Goal: Task Accomplishment & Management: Use online tool/utility

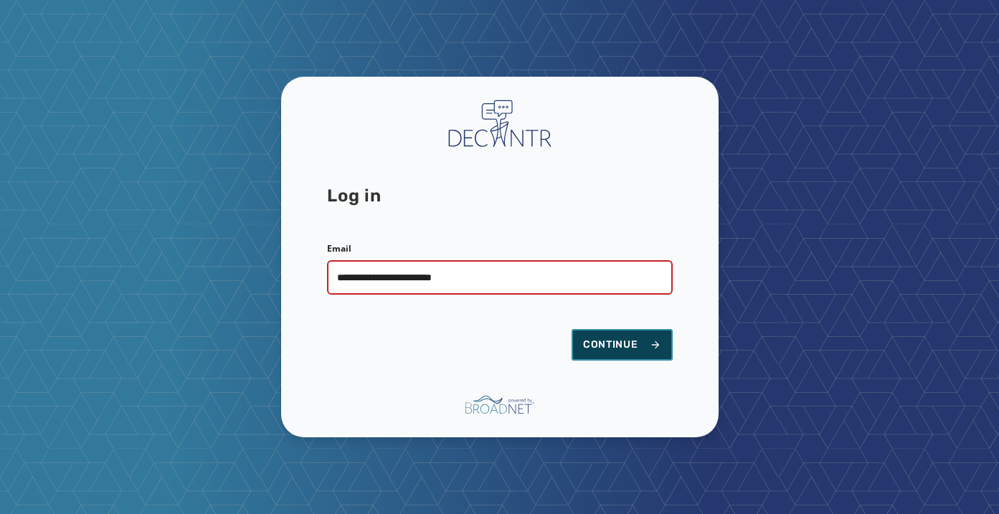
click at [614, 345] on span "Continue" at bounding box center [622, 345] width 78 height 14
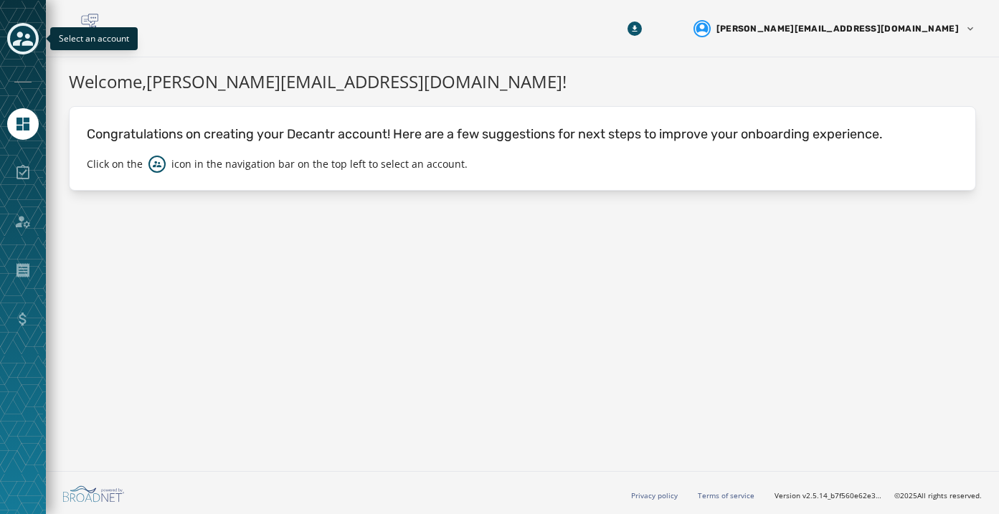
click at [25, 43] on icon "Toggle account select drawer" at bounding box center [23, 39] width 20 height 14
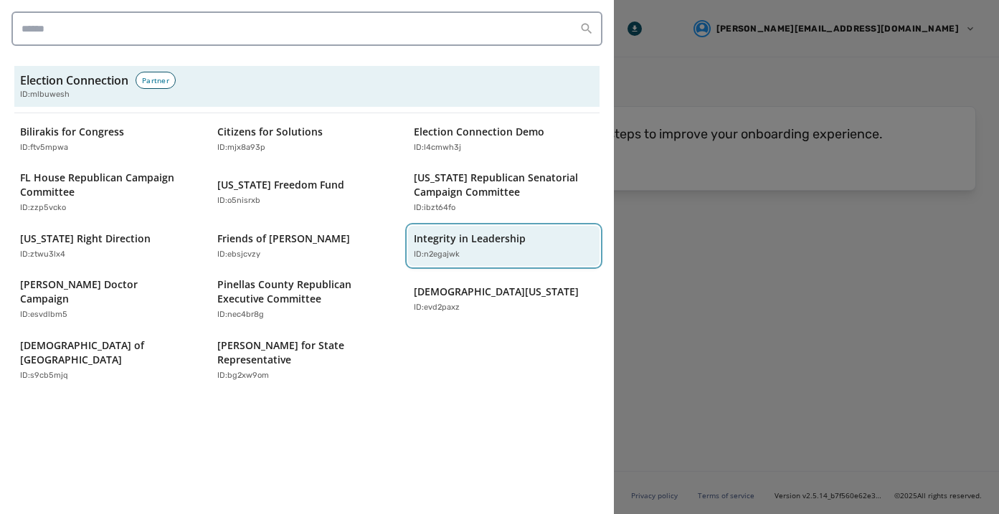
click at [429, 237] on p "Integrity in Leadership" at bounding box center [470, 239] width 112 height 14
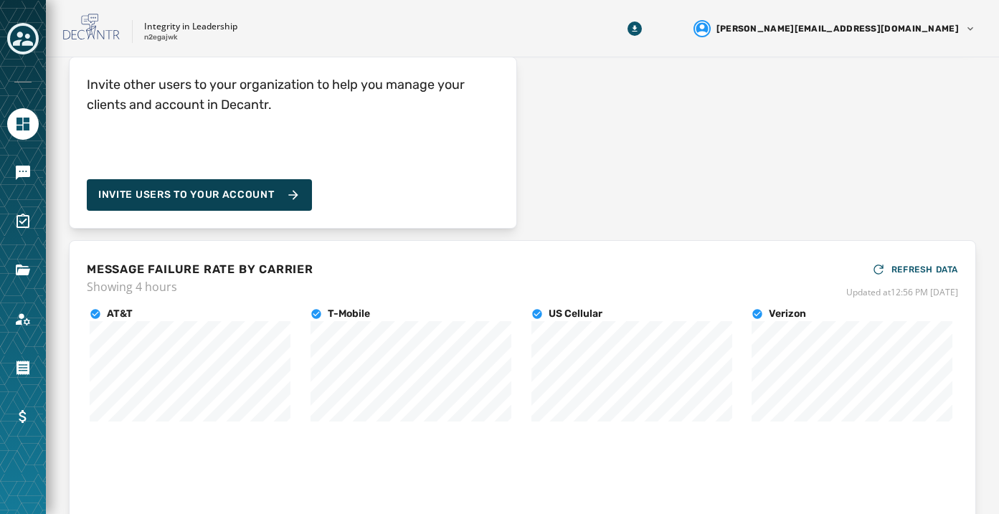
scroll to position [127, 0]
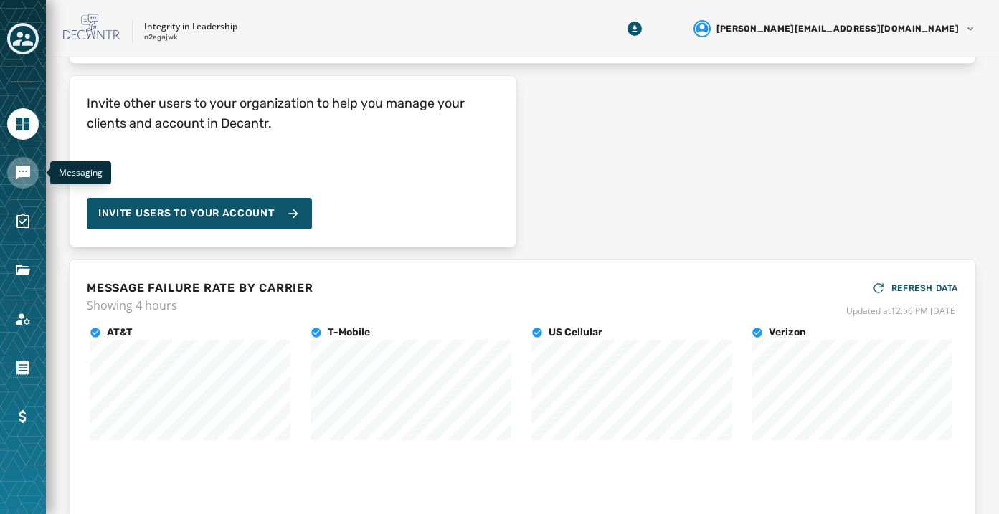
click at [31, 177] on icon "Navigate to Messaging" at bounding box center [22, 172] width 17 height 17
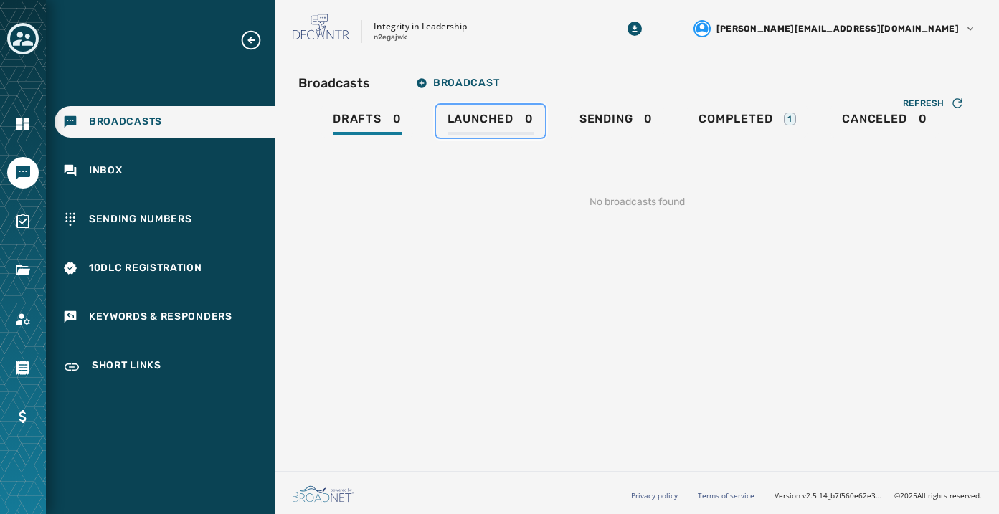
click at [504, 120] on span "Launched" at bounding box center [480, 119] width 66 height 14
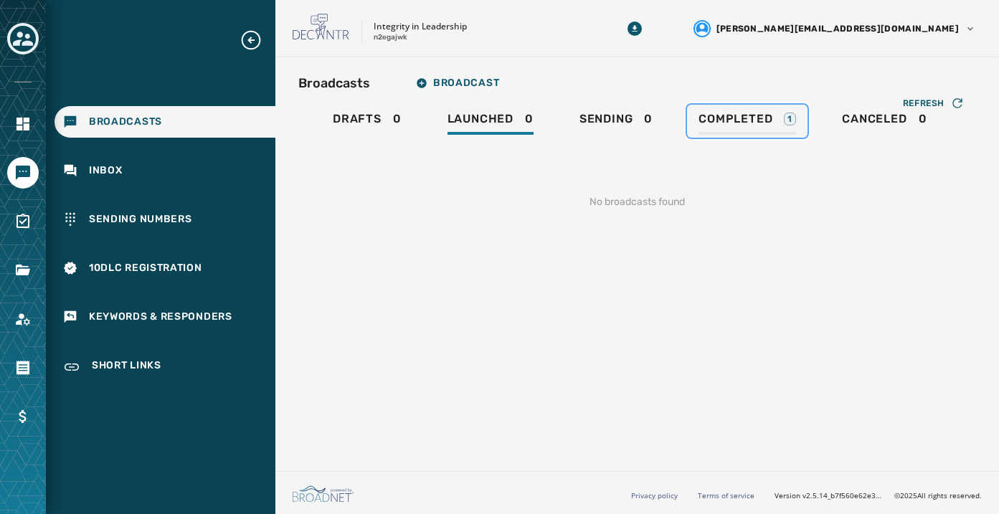
click at [698, 123] on span "Completed" at bounding box center [735, 119] width 74 height 14
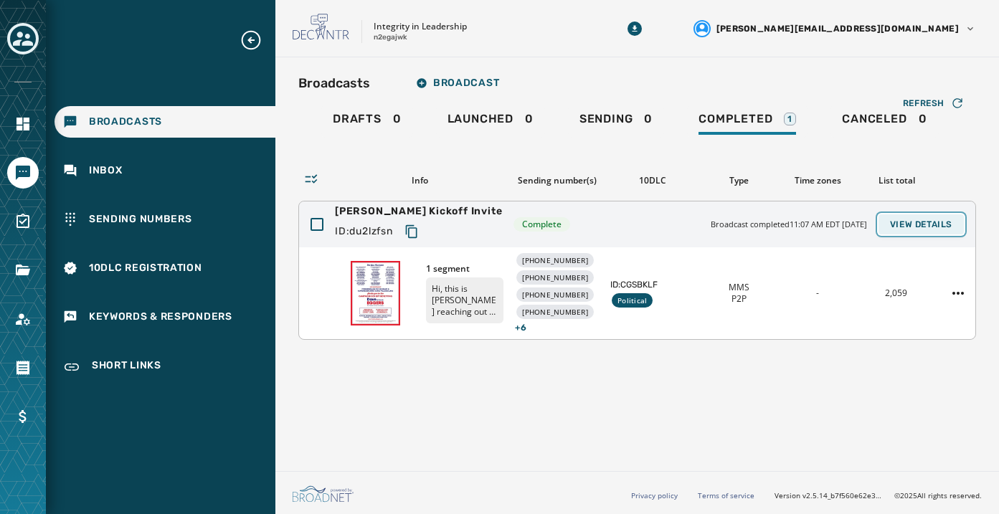
click at [939, 222] on span "View Details" at bounding box center [921, 224] width 62 height 11
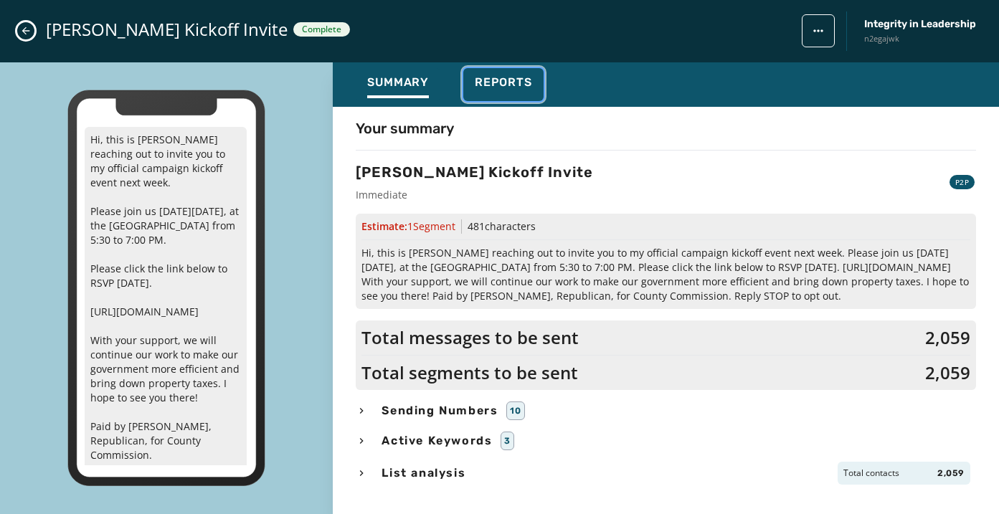
click at [513, 88] on span "Reports" at bounding box center [503, 82] width 57 height 14
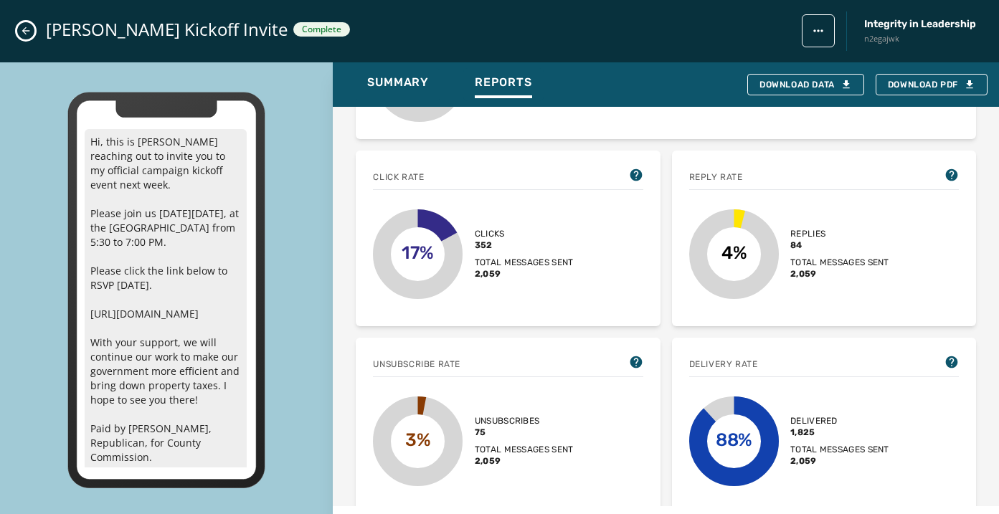
scroll to position [522, 0]
